Goal: Find specific page/section: Find specific page/section

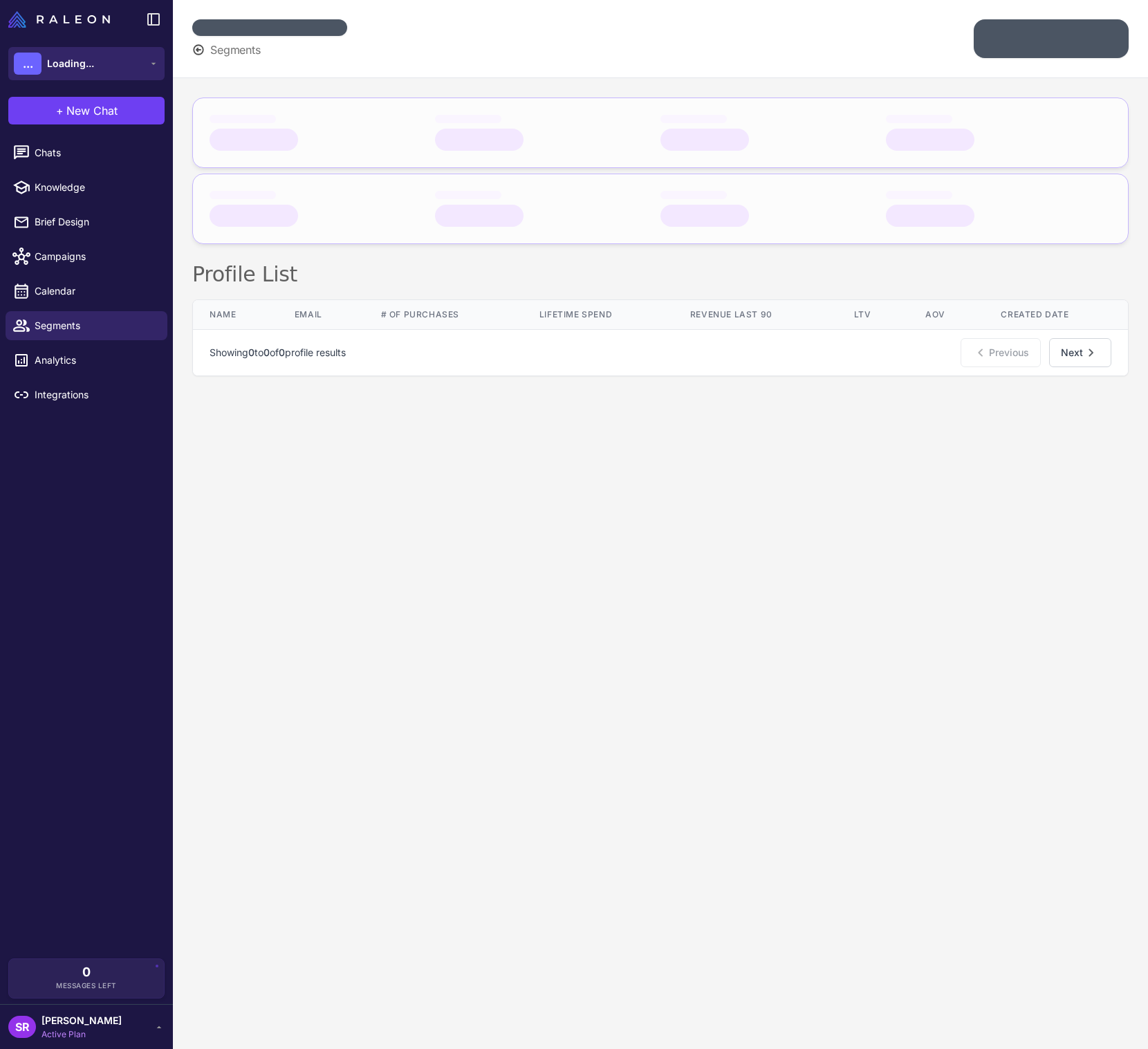
click at [149, 74] on button "... Loading..." at bounding box center [86, 63] width 156 height 34
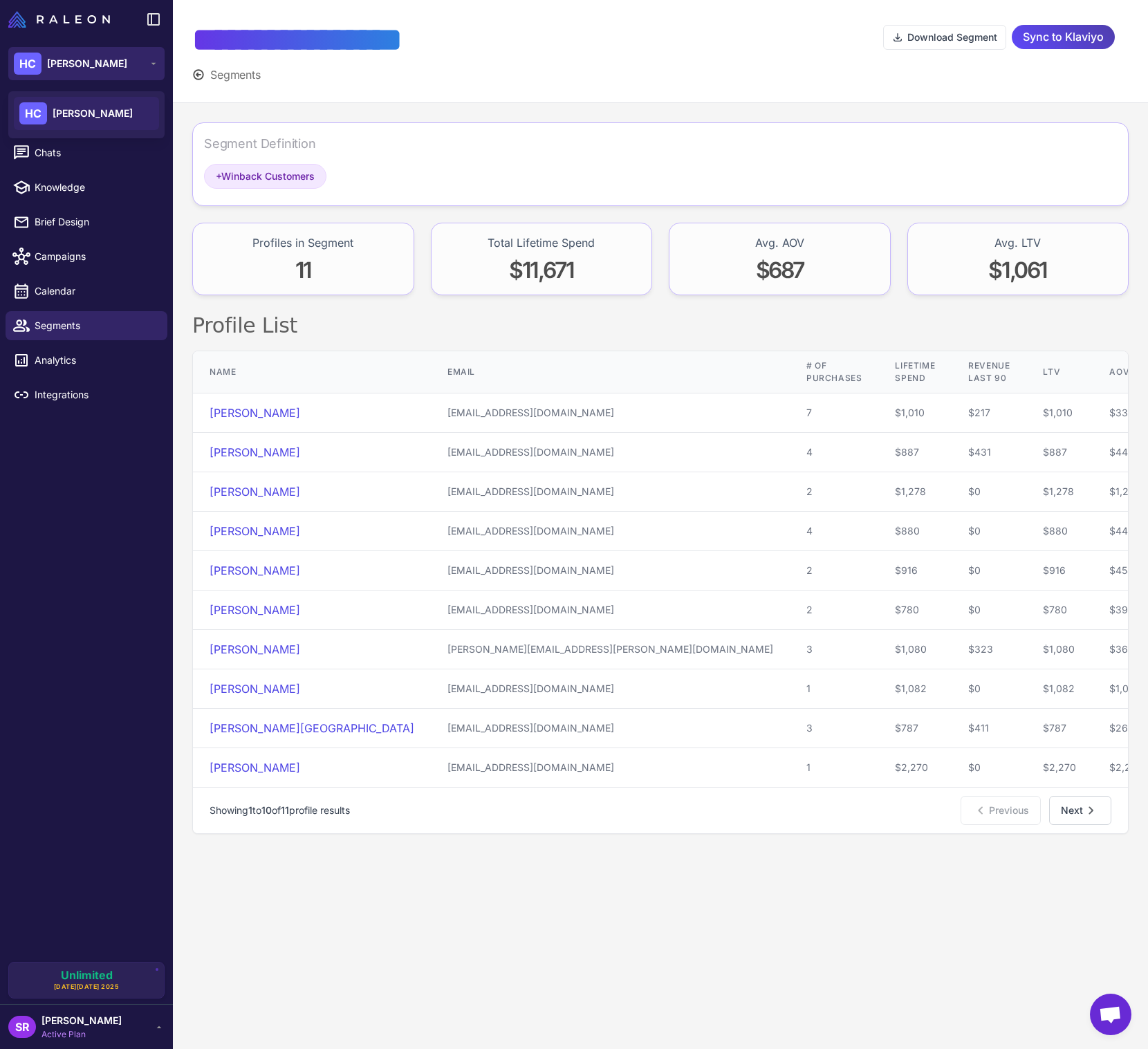
click at [150, 61] on icon at bounding box center [154, 64] width 11 height 11
click at [154, 1032] on icon at bounding box center [160, 1027] width 11 height 11
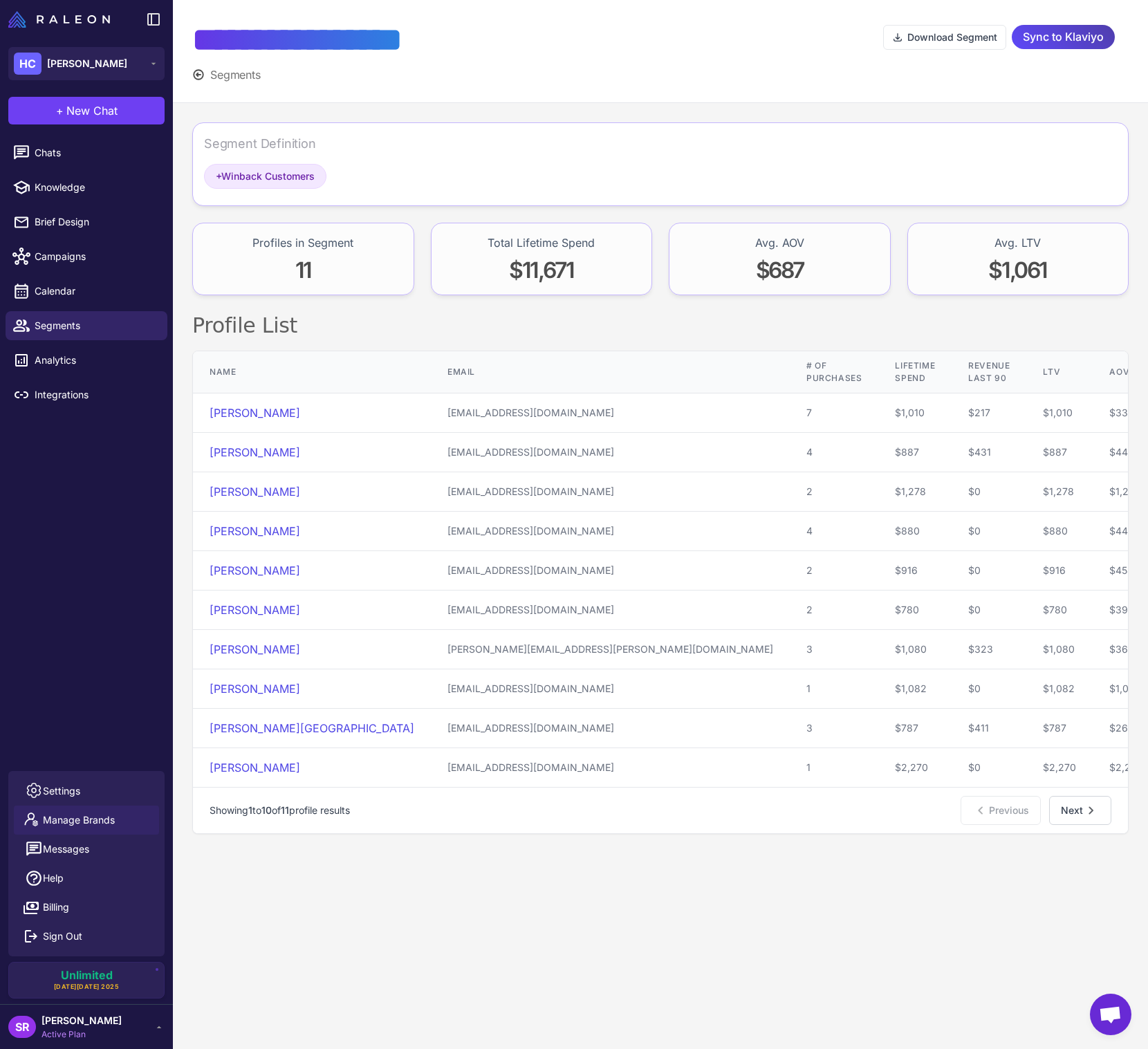
click at [107, 825] on span "Manage Brands" at bounding box center [79, 820] width 72 height 16
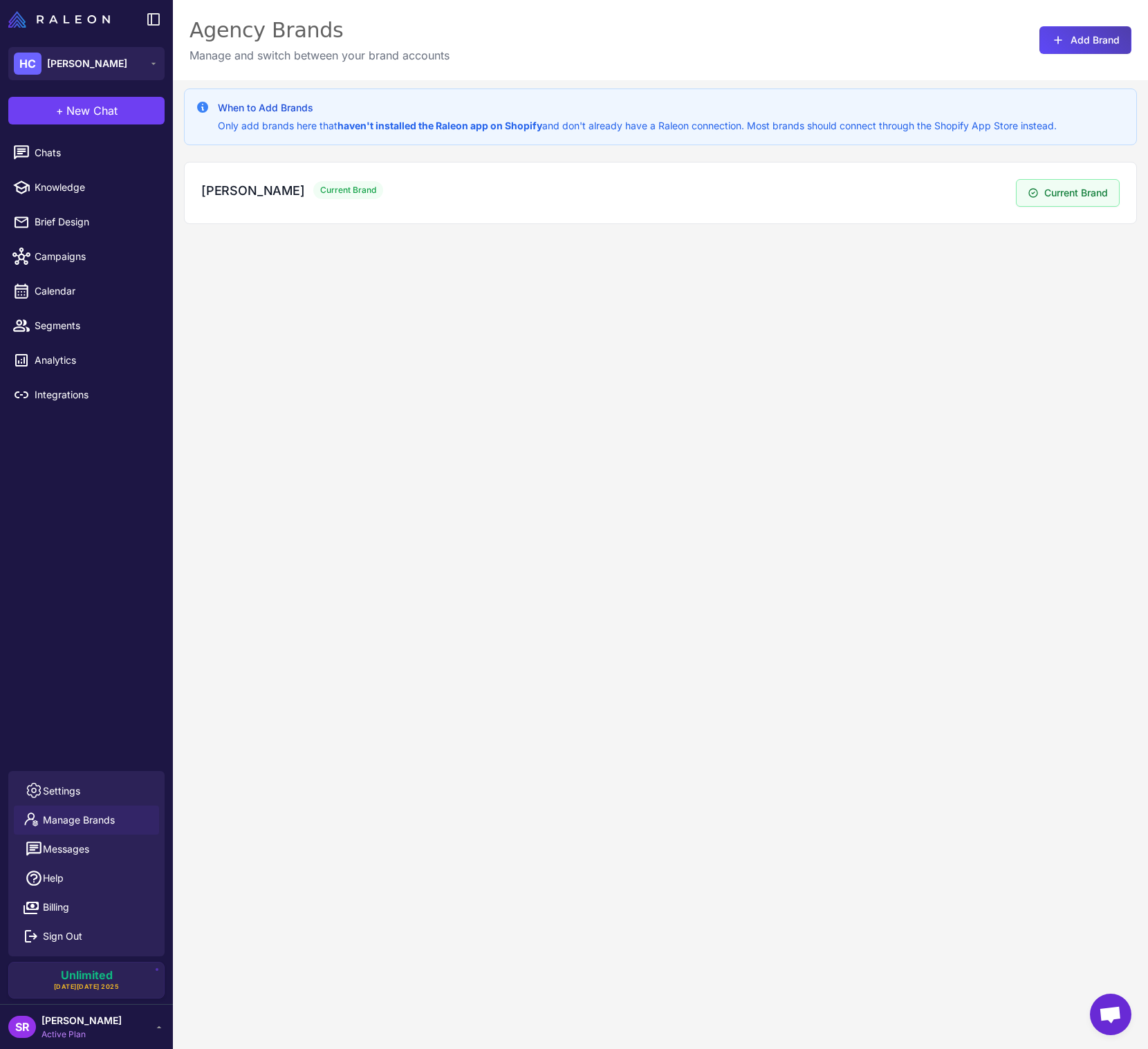
click at [376, 693] on div "When to Add Brands Only add brands here that haven't installed the Raleon app o…" at bounding box center [660, 605] width 975 height 1049
